Goal: Information Seeking & Learning: Find contact information

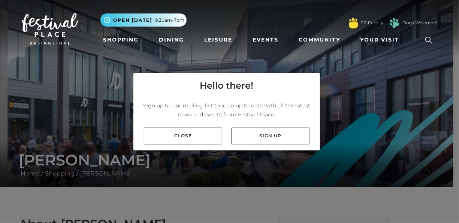
click at [192, 127] on div "Close Sign up" at bounding box center [226, 136] width 187 height 29
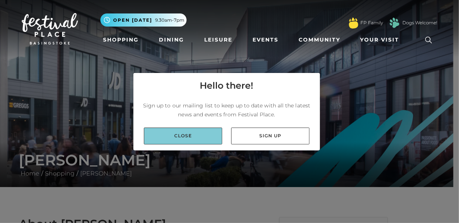
click at [189, 130] on link "Close" at bounding box center [183, 136] width 78 height 17
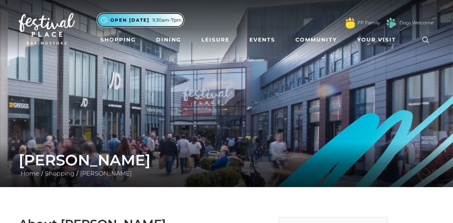
click at [158, 16] on button ".st5{fill:none;stroke:#FFFFFF;stroke-width:2.29;stroke-miterlimit:10;} Open [DA…" at bounding box center [140, 19] width 86 height 13
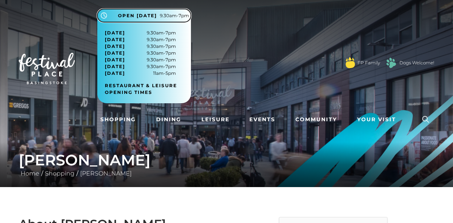
click at [158, 16] on span "Open [DATE] 9.30am-7pm" at bounding box center [153, 15] width 71 height 7
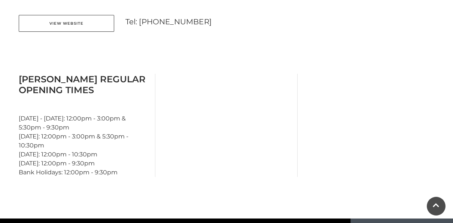
scroll to position [614, 0]
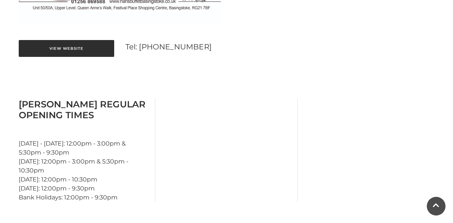
click at [76, 48] on link "View Website" at bounding box center [67, 48] width 96 height 17
